Goal: Navigation & Orientation: Find specific page/section

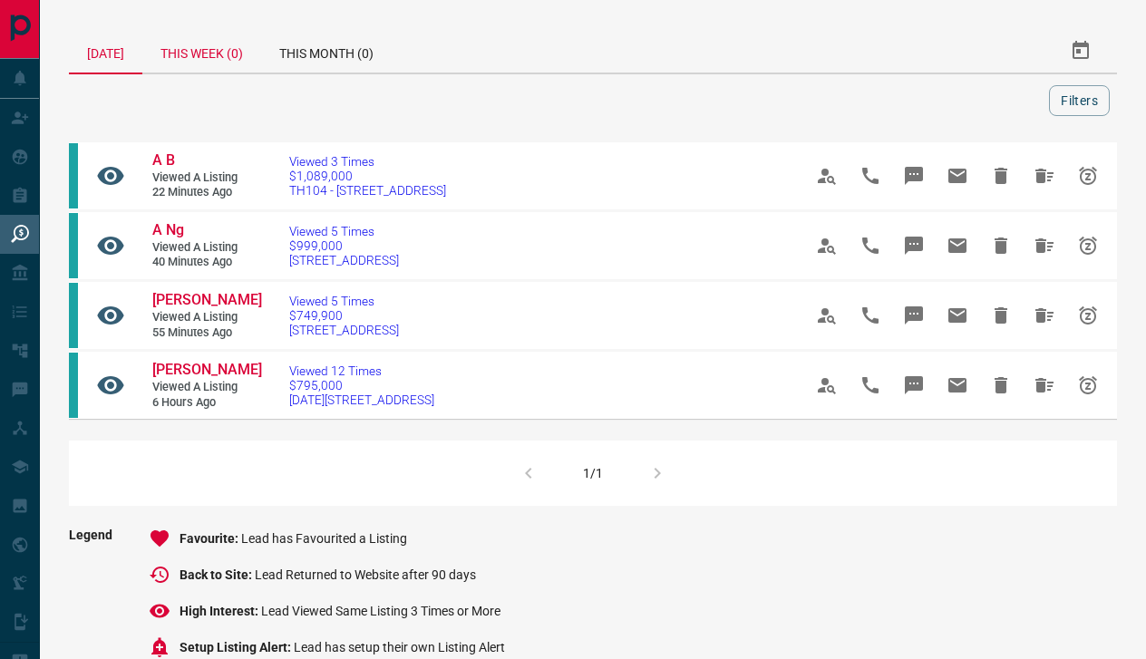
click at [198, 53] on div "This Week (0)" at bounding box center [201, 51] width 119 height 44
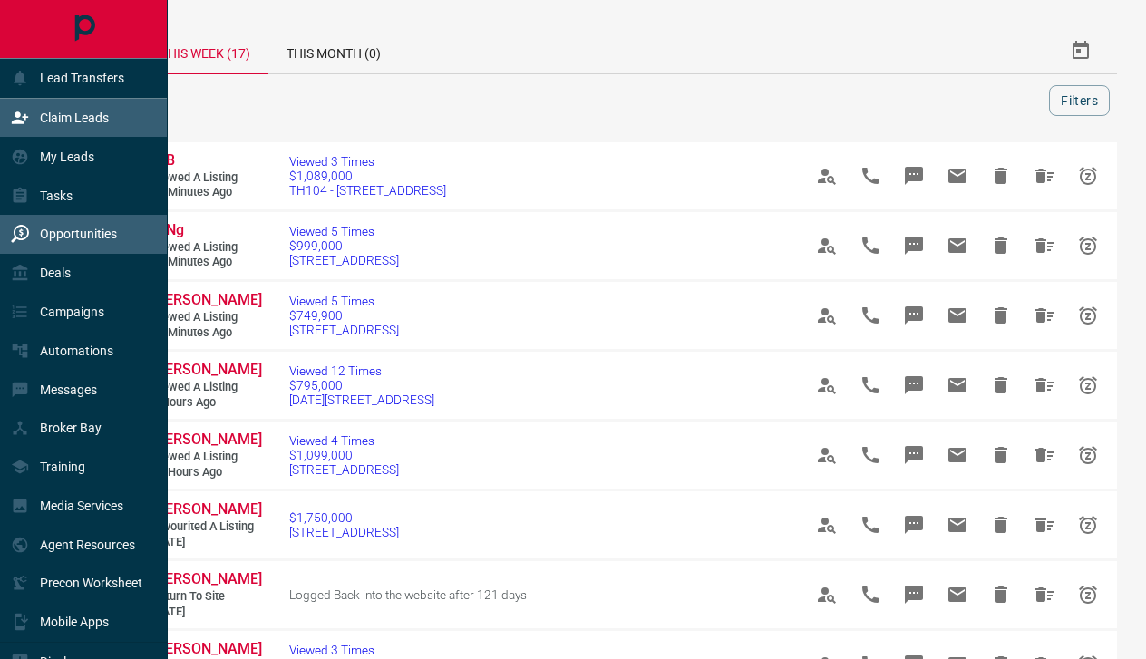
click at [37, 118] on div "Claim Leads" at bounding box center [60, 118] width 98 height 30
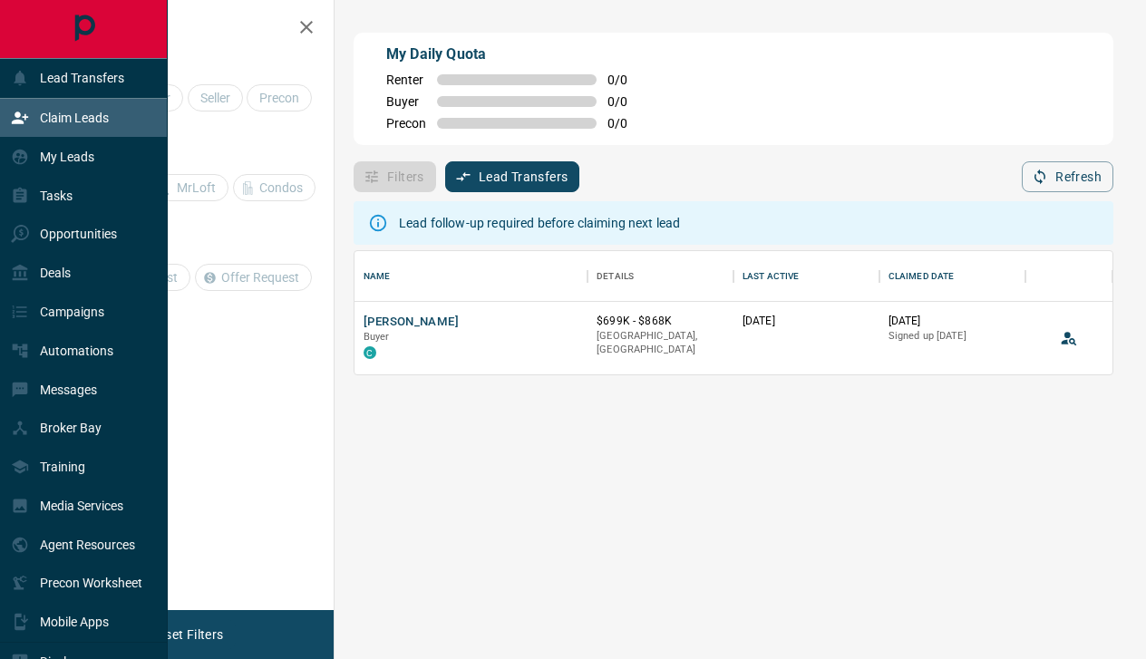
scroll to position [123, 758]
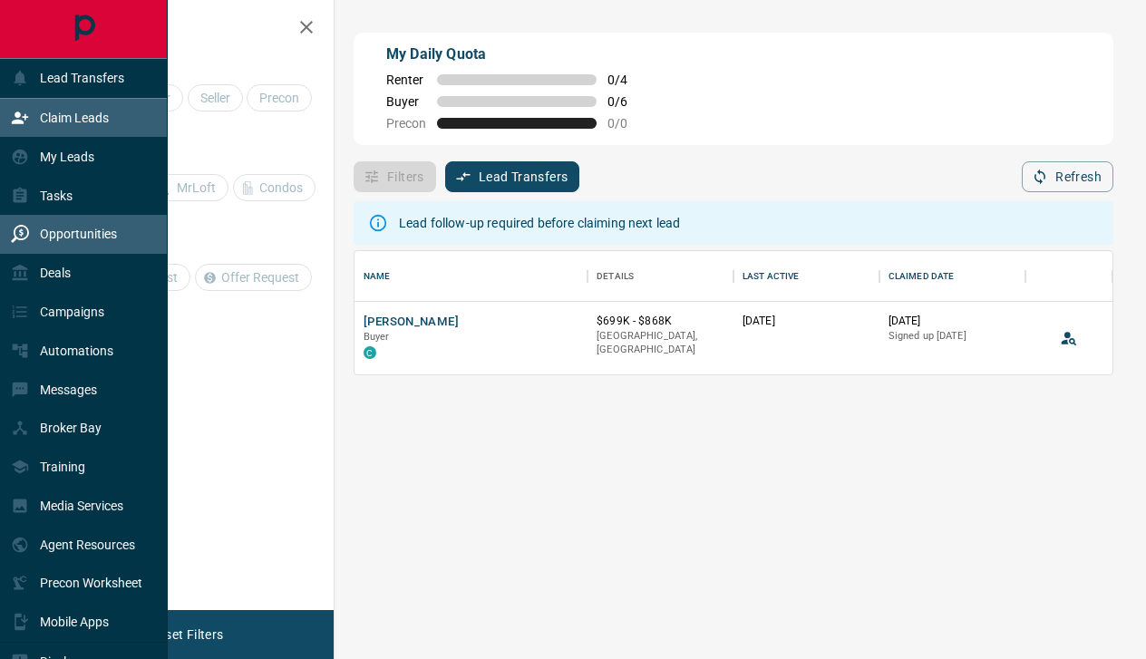
click at [83, 230] on p "Opportunities" at bounding box center [78, 234] width 77 height 15
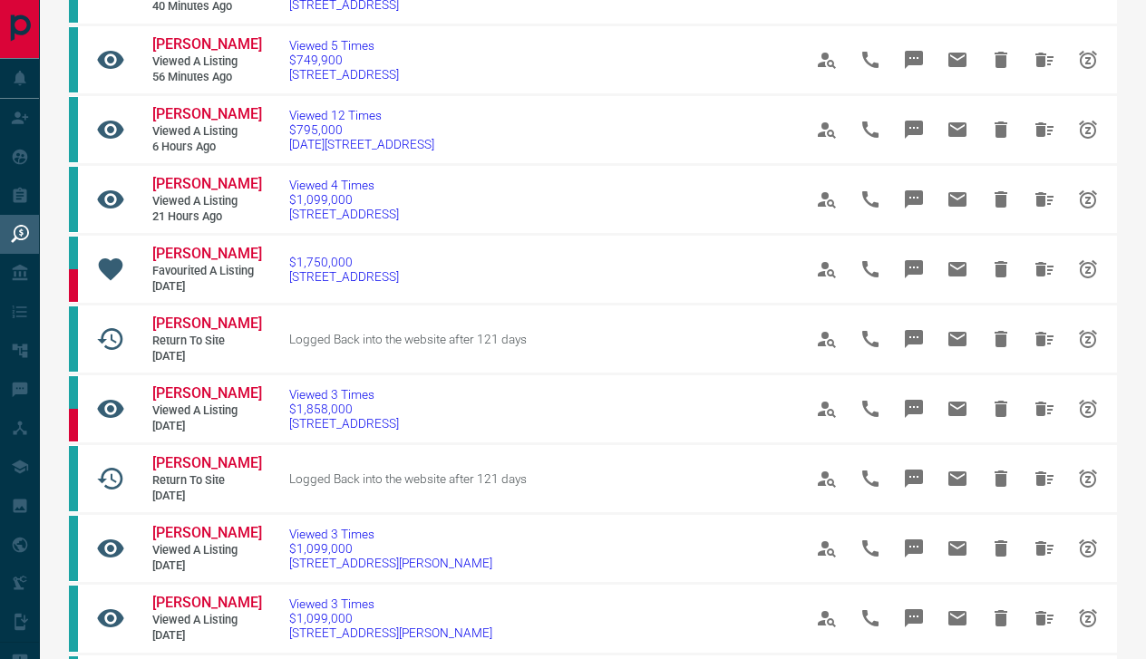
scroll to position [111, 0]
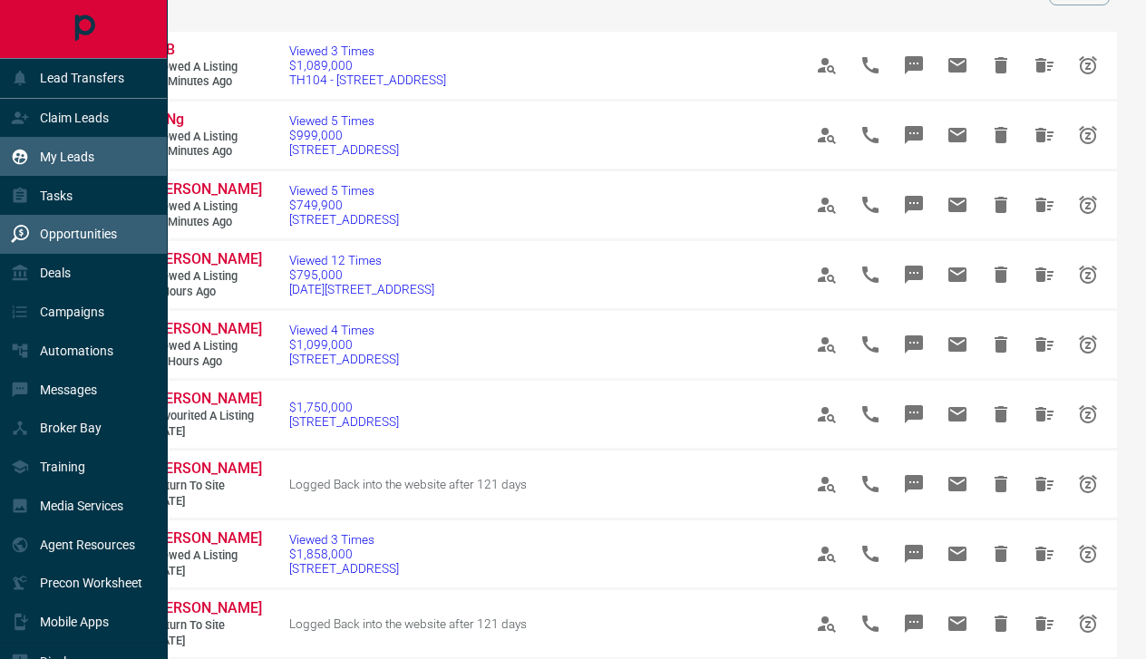
click at [79, 161] on p "My Leads" at bounding box center [67, 157] width 54 height 15
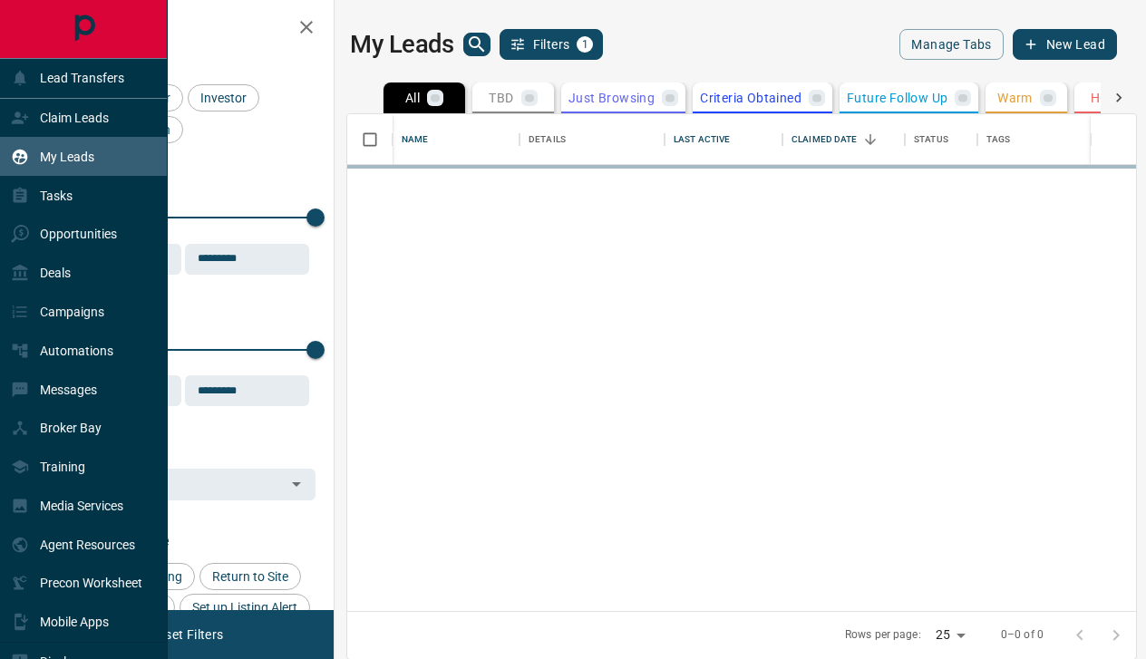
scroll to position [497, 789]
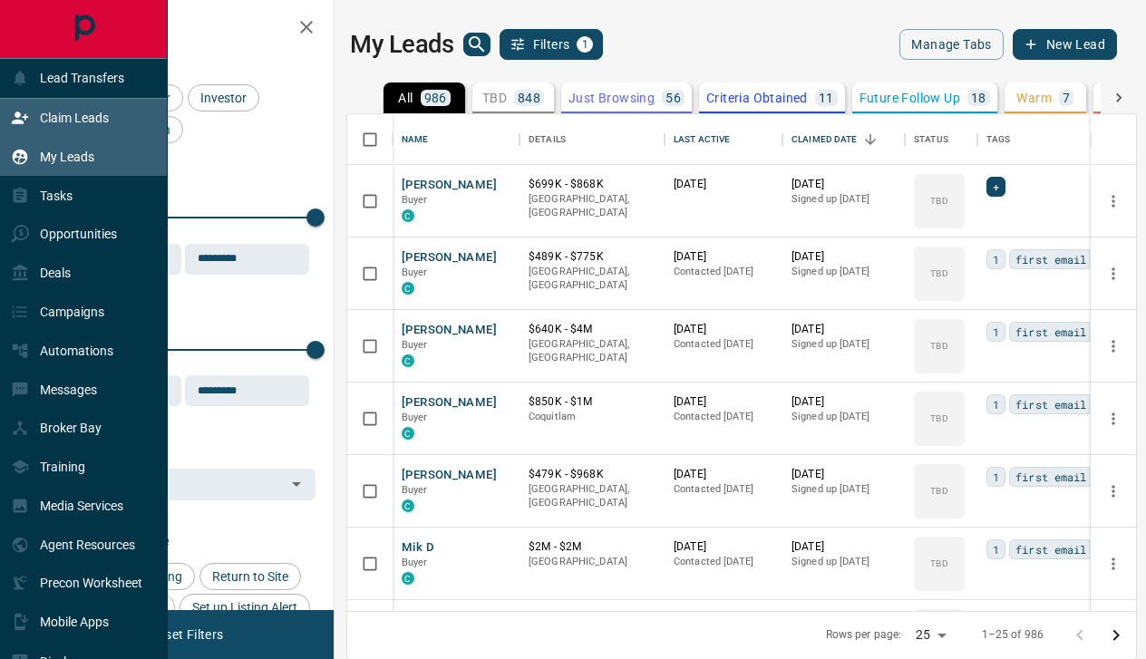
click at [85, 121] on p "Claim Leads" at bounding box center [74, 118] width 69 height 15
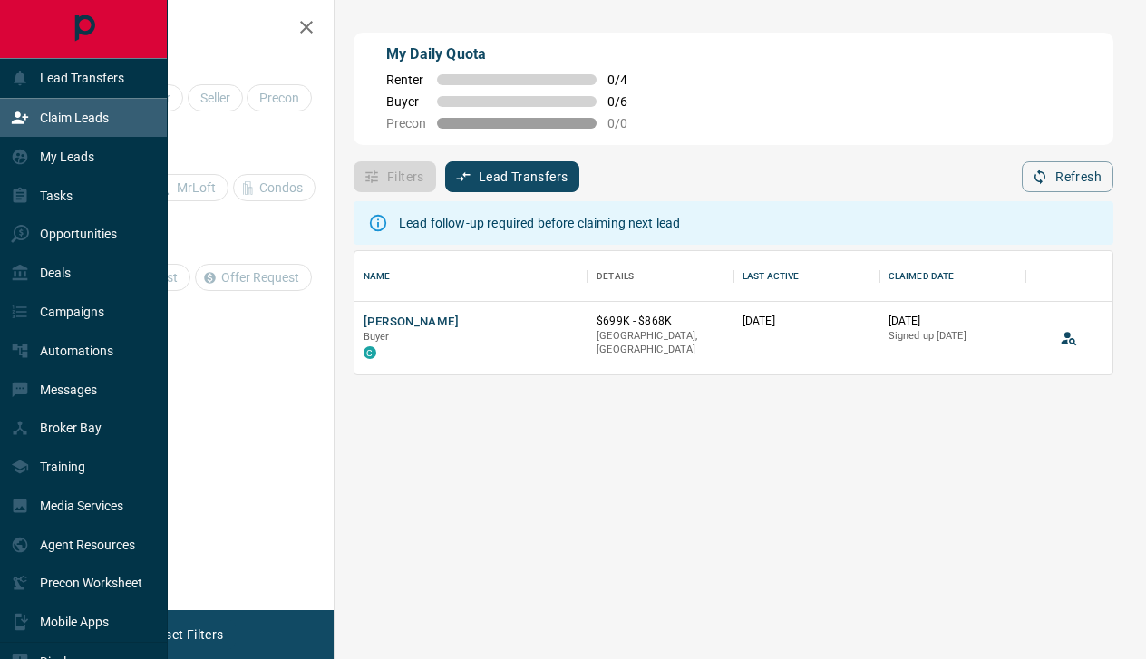
scroll to position [123, 758]
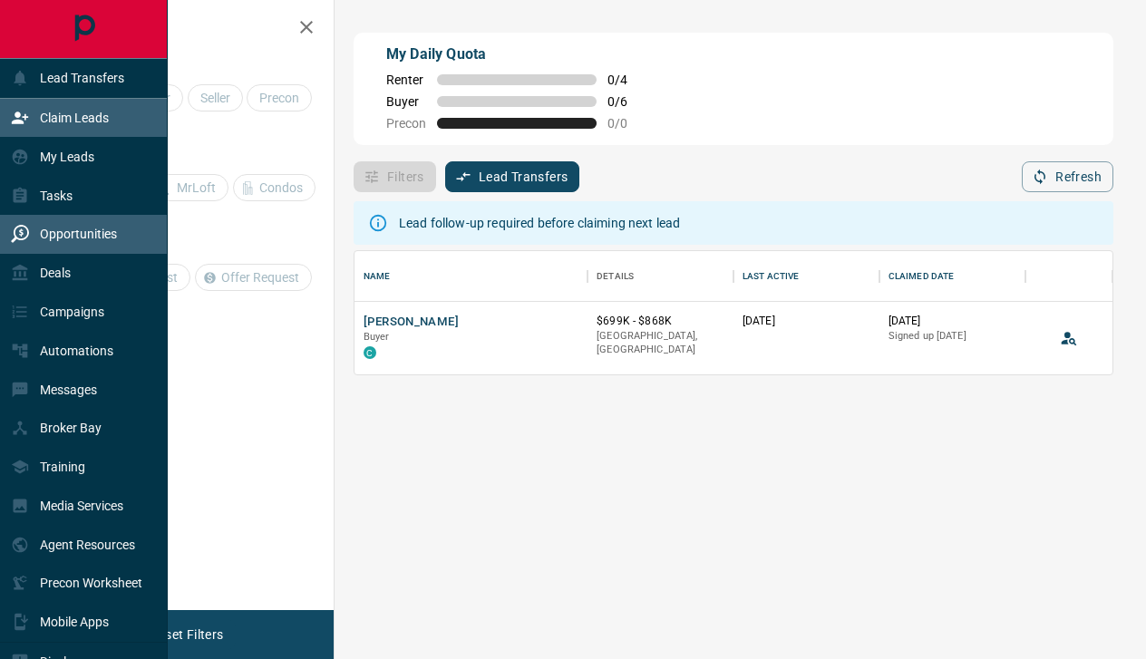
click at [97, 237] on p "Opportunities" at bounding box center [78, 234] width 77 height 15
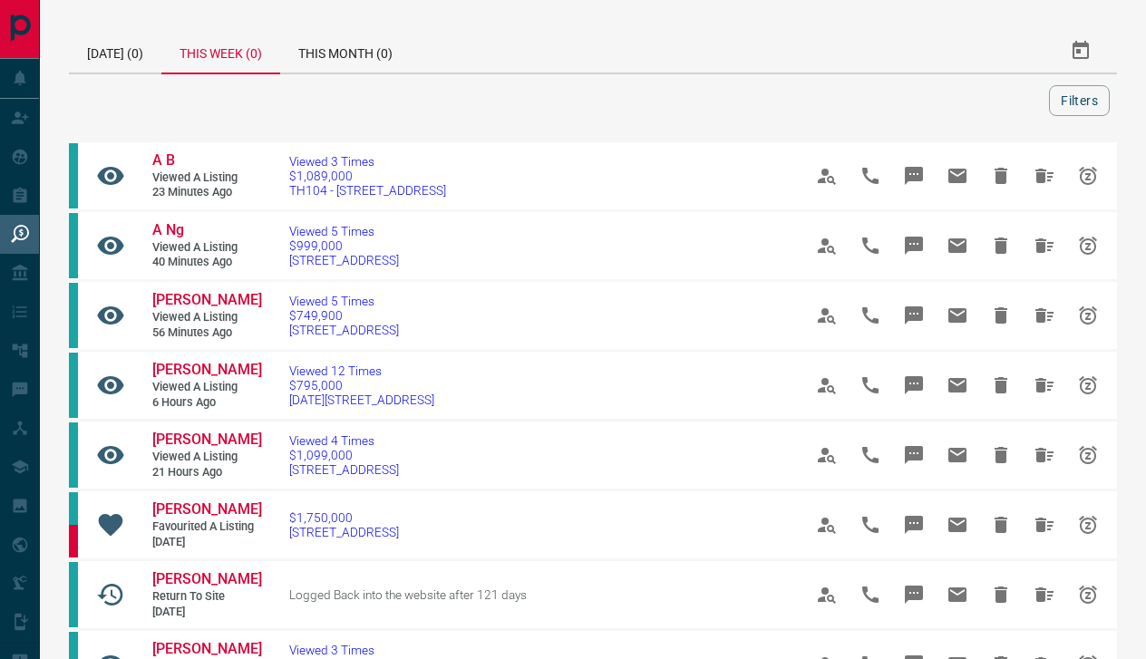
click at [230, 49] on div "This Week (0)" at bounding box center [220, 51] width 119 height 45
